Goal: Task Accomplishment & Management: Complete application form

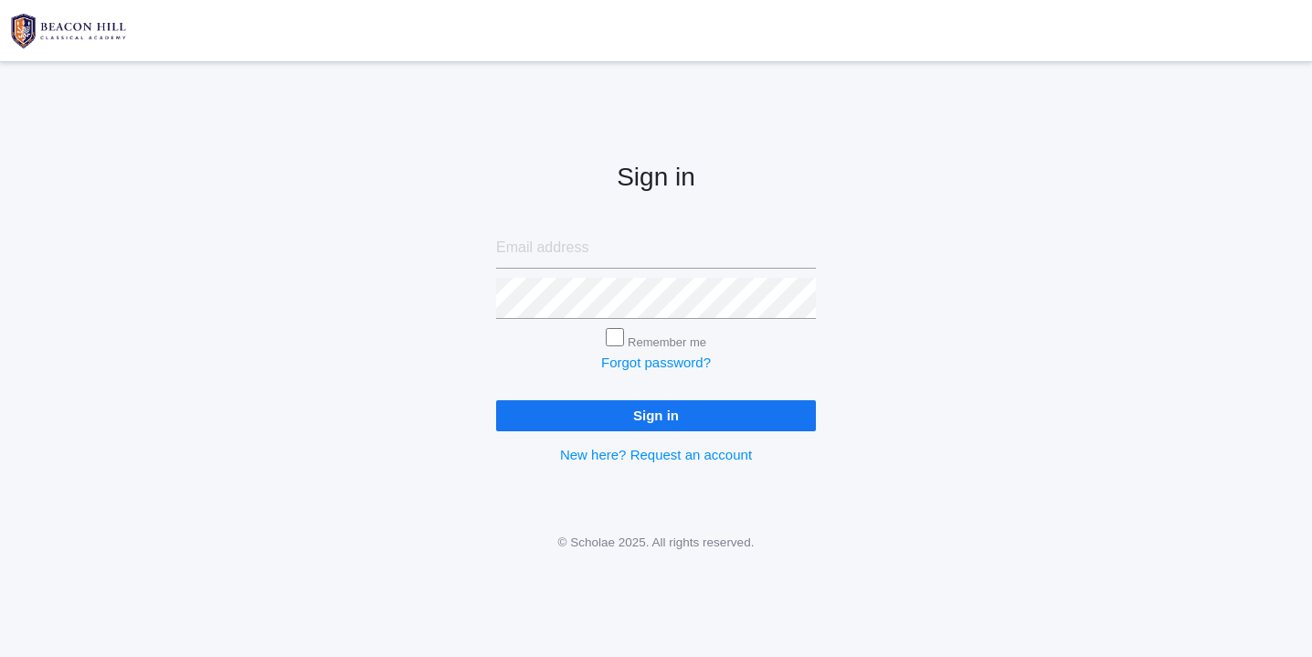
click at [534, 250] on input "email" at bounding box center [656, 247] width 320 height 41
type input "[EMAIL_ADDRESS][DOMAIN_NAME]"
click at [646, 415] on input "Sign in" at bounding box center [656, 415] width 320 height 30
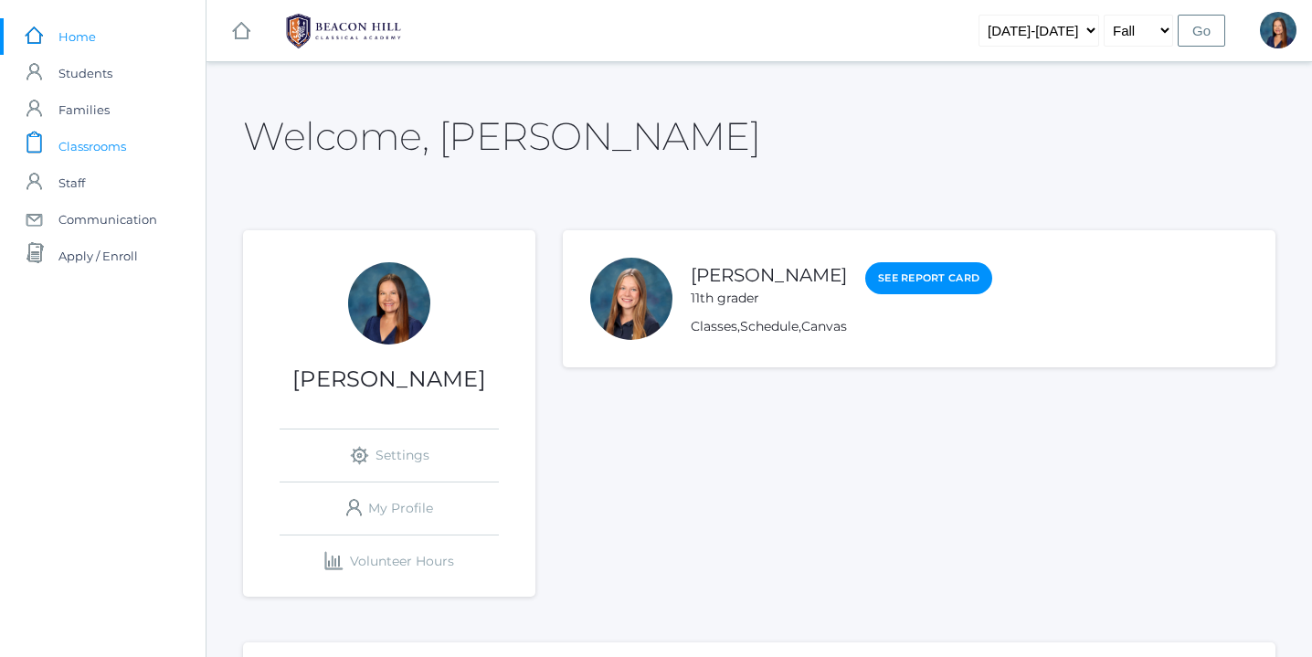
click at [90, 149] on span "Classrooms" at bounding box center [92, 146] width 68 height 37
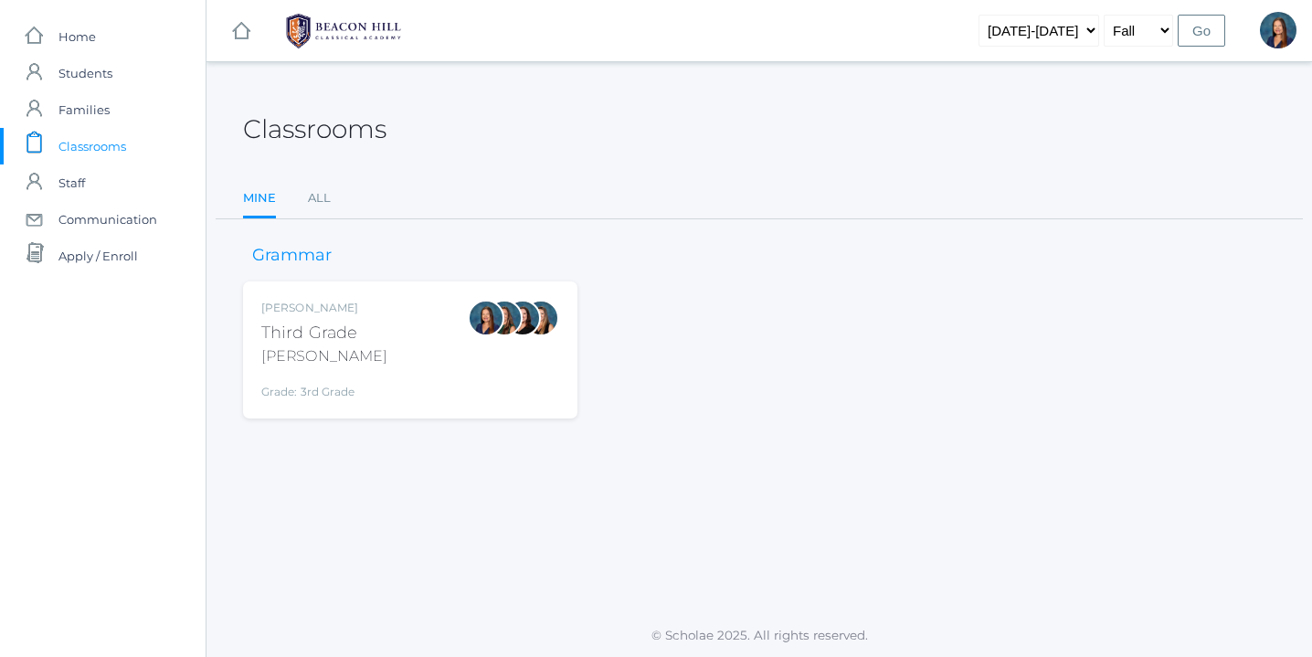
click at [438, 348] on div "Lori Webster Third Grade Webster Grade: 3rd Grade 03LA" at bounding box center [410, 350] width 298 height 100
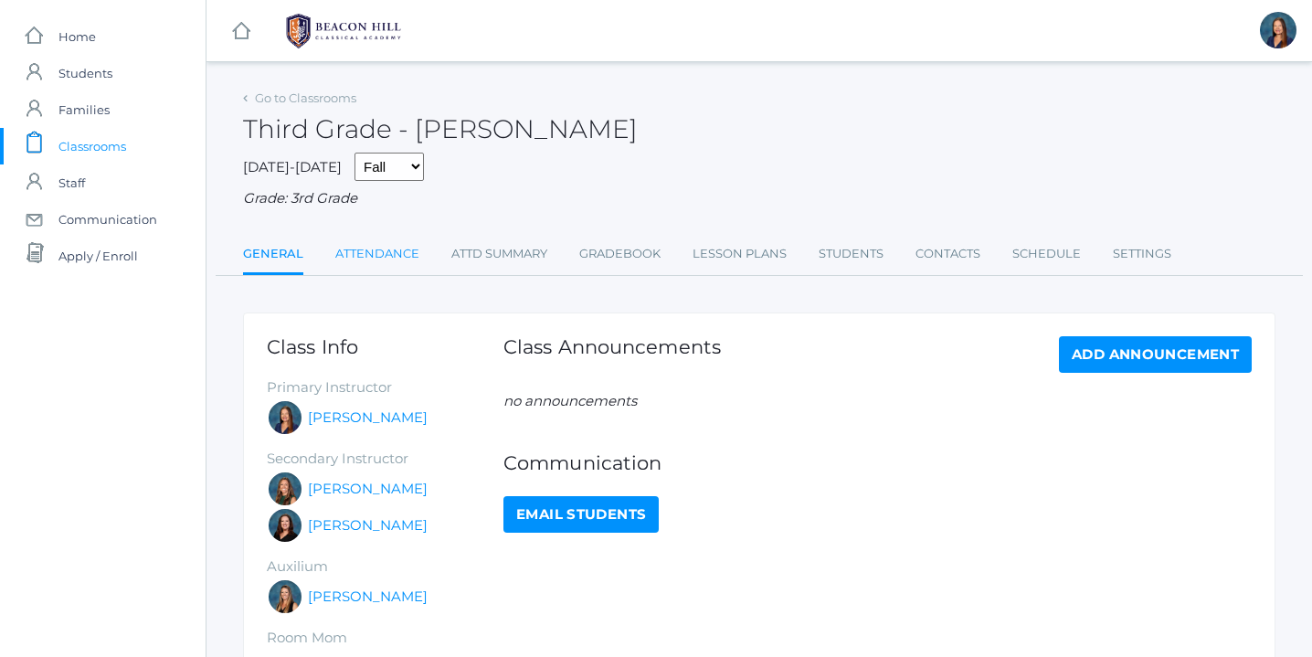
click at [375, 256] on link "Attendance" at bounding box center [377, 254] width 84 height 37
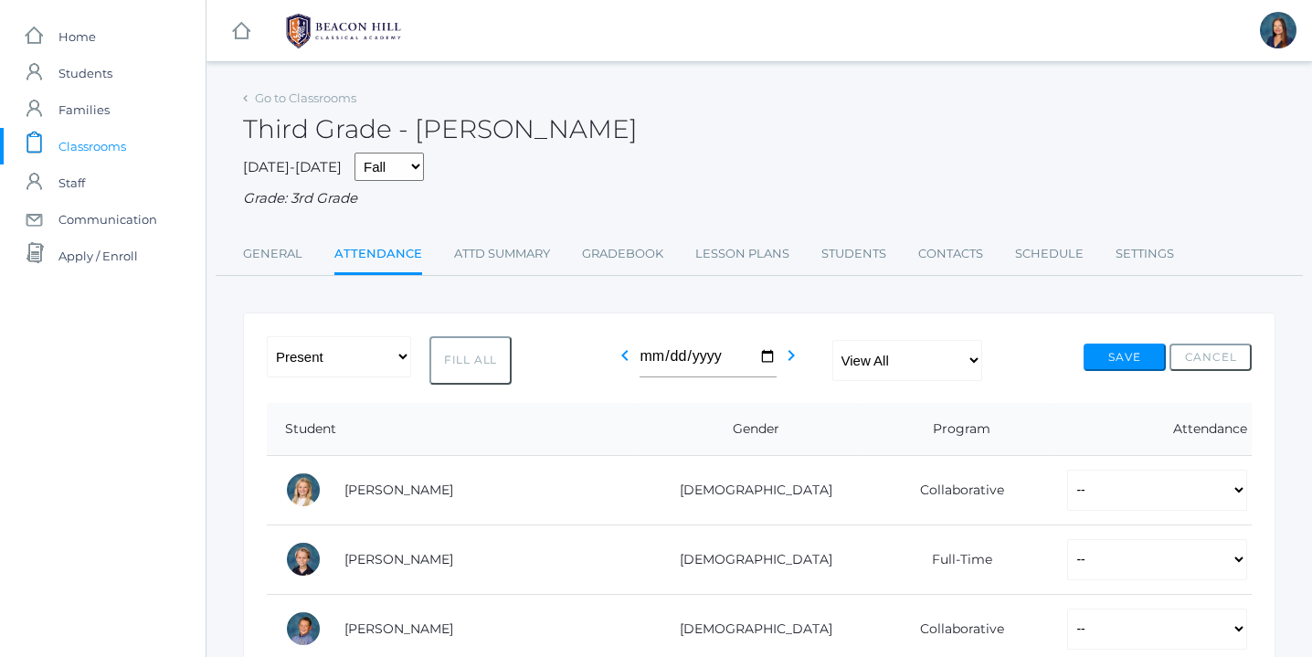
click at [488, 373] on button "Fill All" at bounding box center [470, 360] width 82 height 48
select select "P"
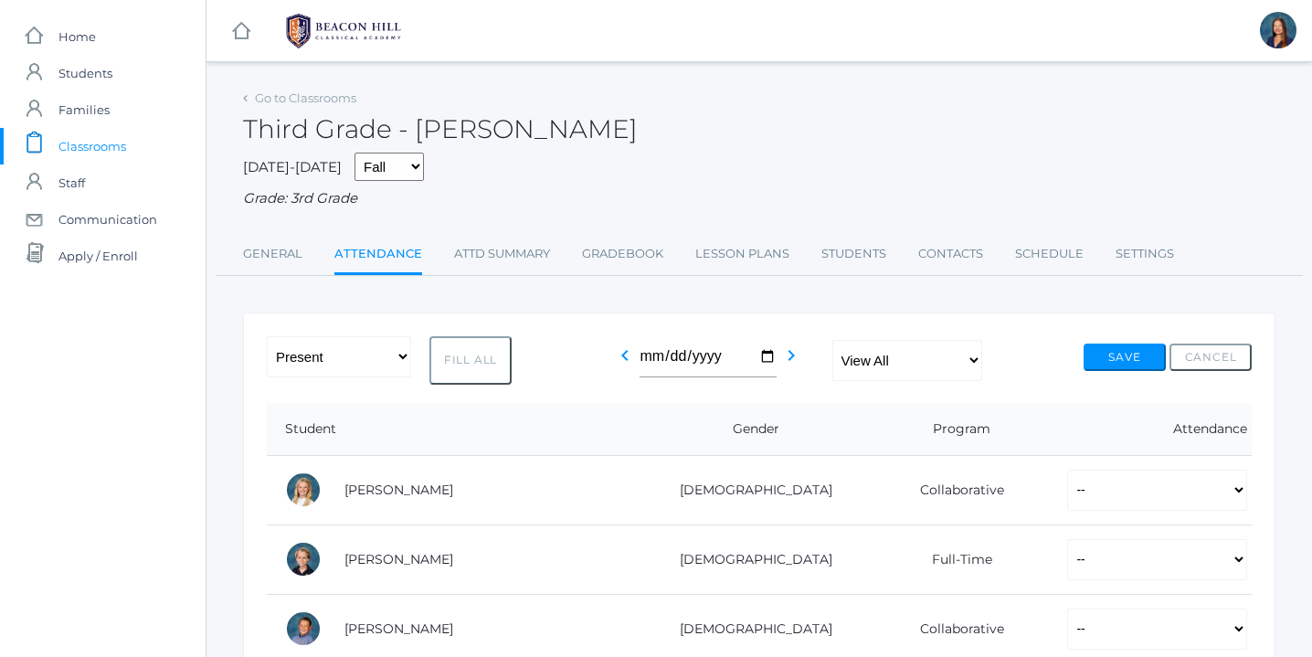
select select "P"
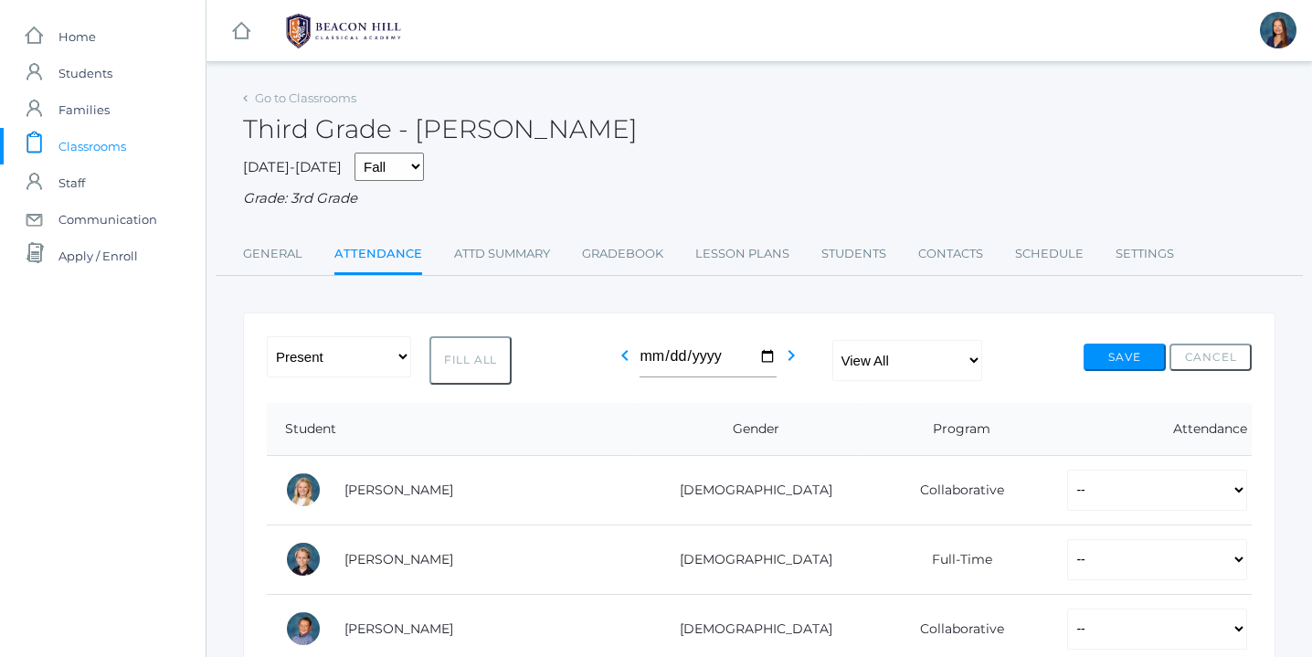
select select "P"
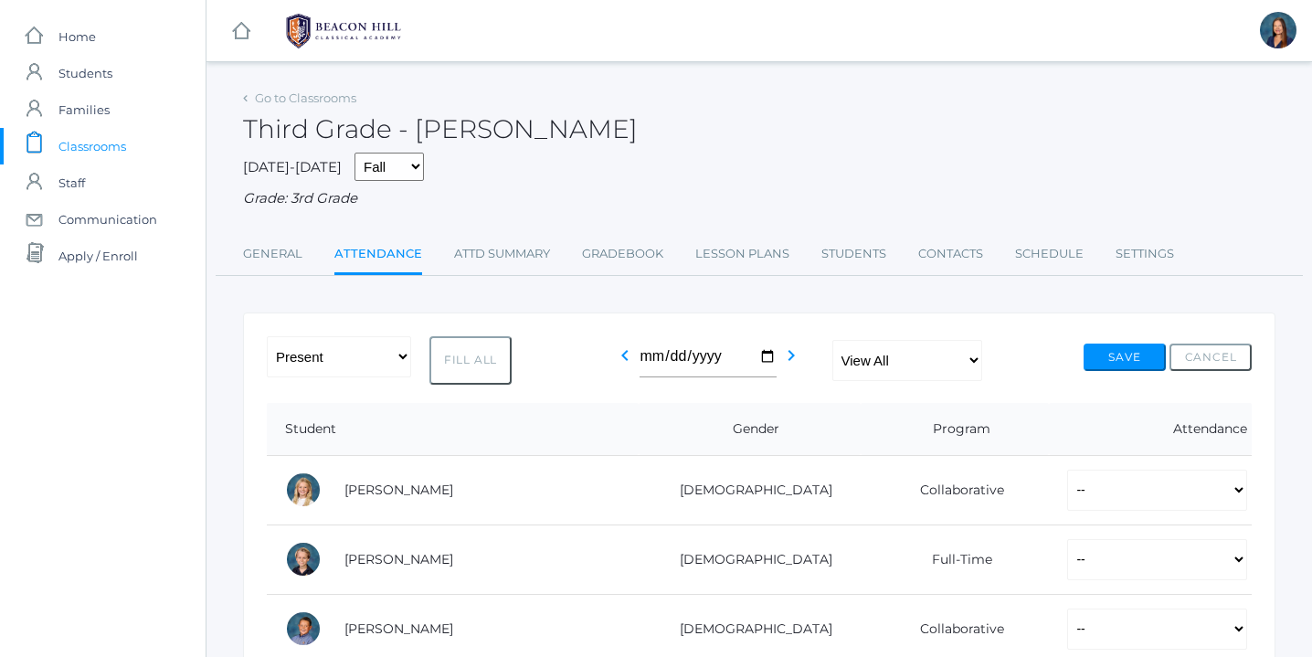
select select "P"
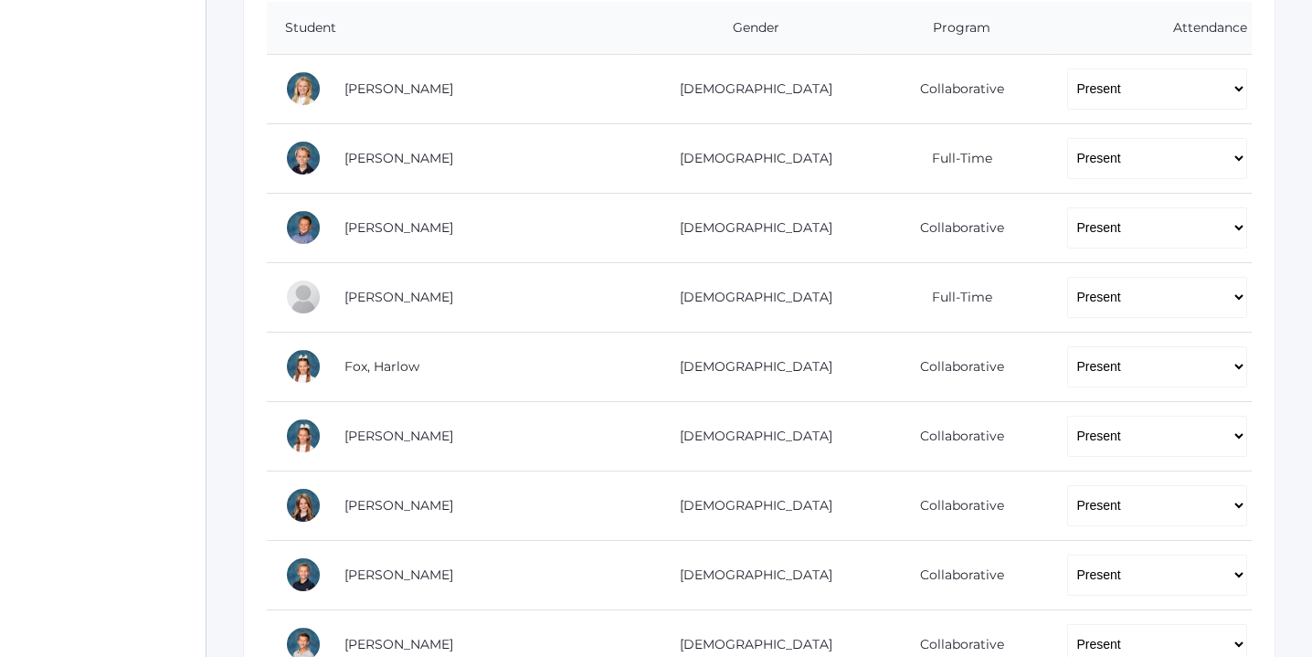
scroll to position [390, 0]
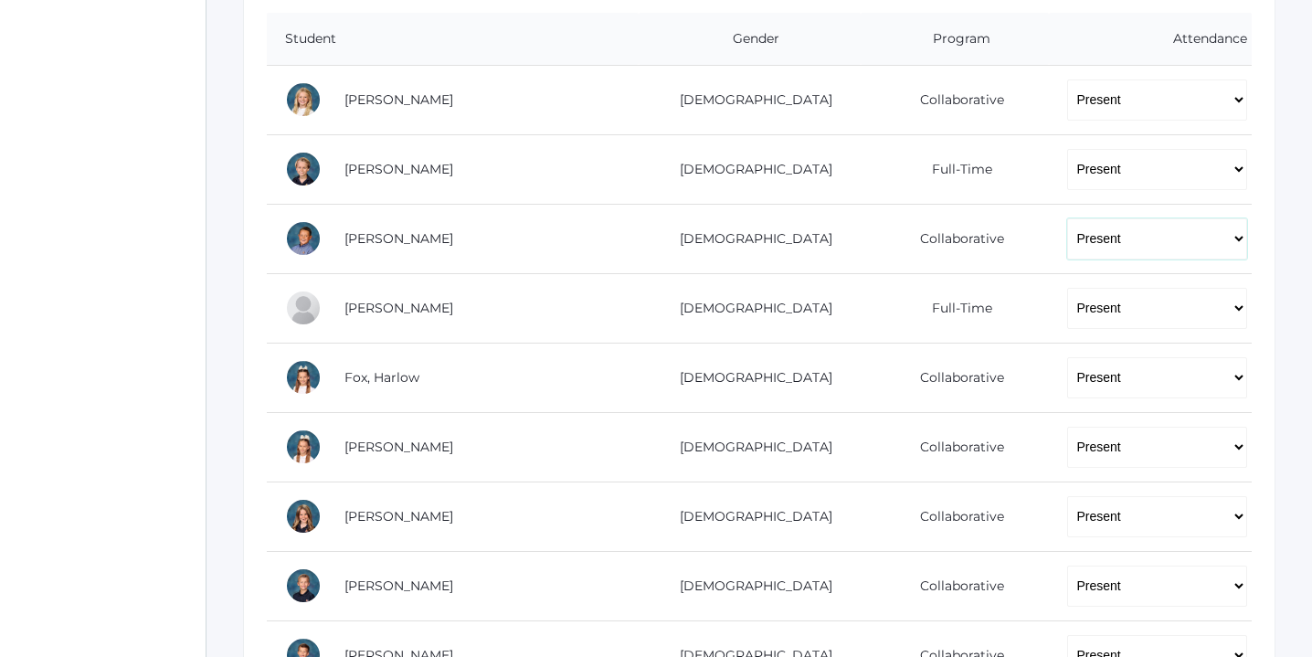
click at [1240, 238] on select "-- Present Present-At-Home Tardy Excused Tardy Unexcused Absent Excused Absent …" at bounding box center [1157, 238] width 180 height 41
select select "TE"
click at [1067, 218] on select "-- Present Present-At-Home Tardy Excused Tardy Unexcused Absent Excused Absent …" at bounding box center [1157, 238] width 180 height 41
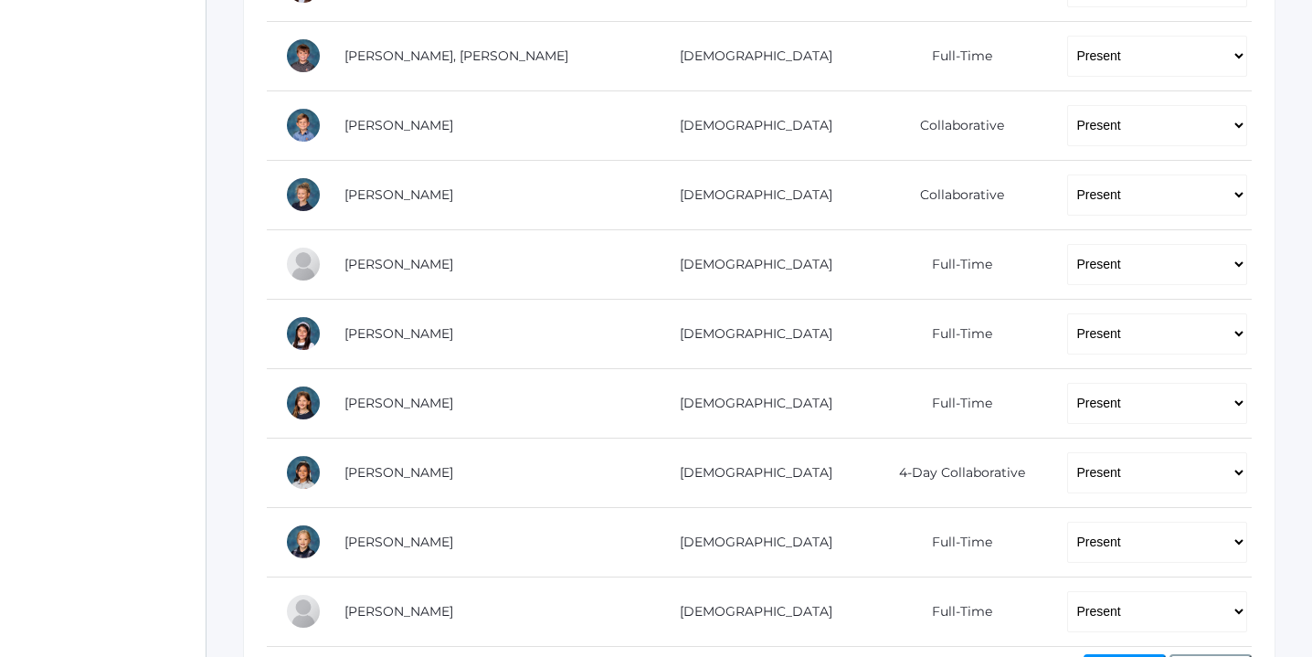
scroll to position [1261, 0]
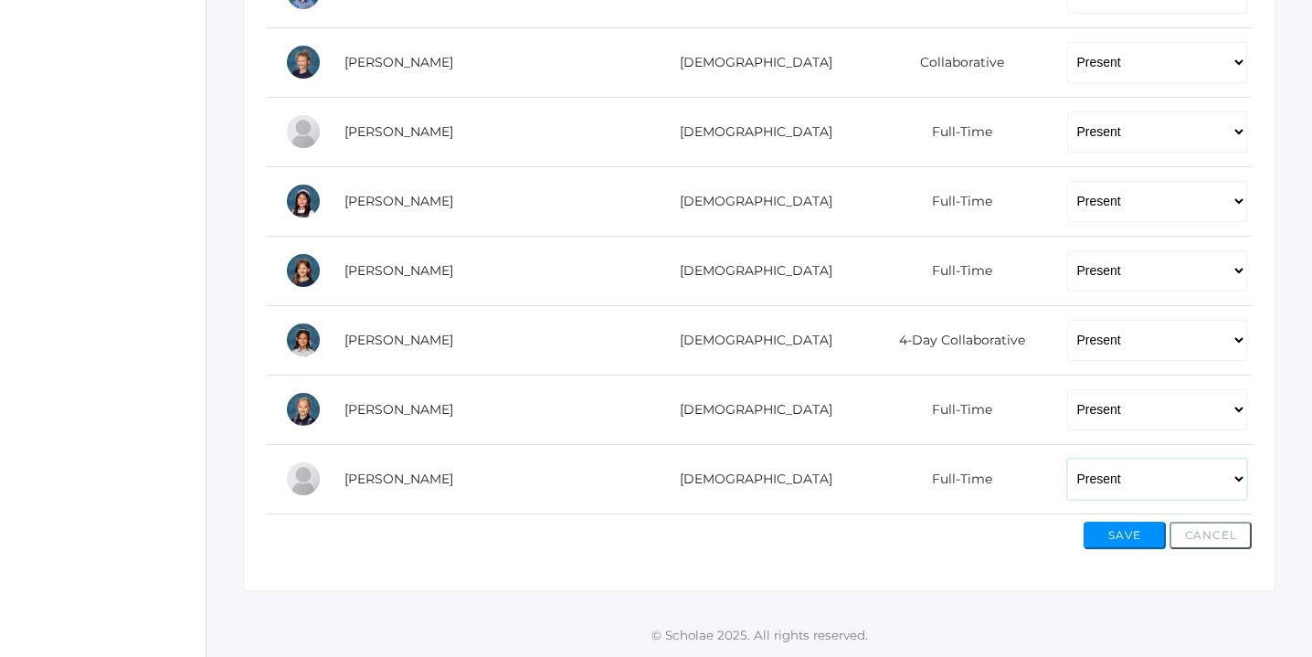
click at [1241, 472] on select "-- Present Present-At-Home Tardy Excused Tardy Unexcused Absent Excused Absent …" at bounding box center [1157, 479] width 180 height 41
select select "AE"
click at [1067, 459] on select "-- Present Present-At-Home Tardy Excused Tardy Unexcused Absent Excused Absent …" at bounding box center [1157, 479] width 180 height 41
click at [1143, 540] on button "Save" at bounding box center [1125, 535] width 82 height 27
